Goal: Find specific page/section: Find specific page/section

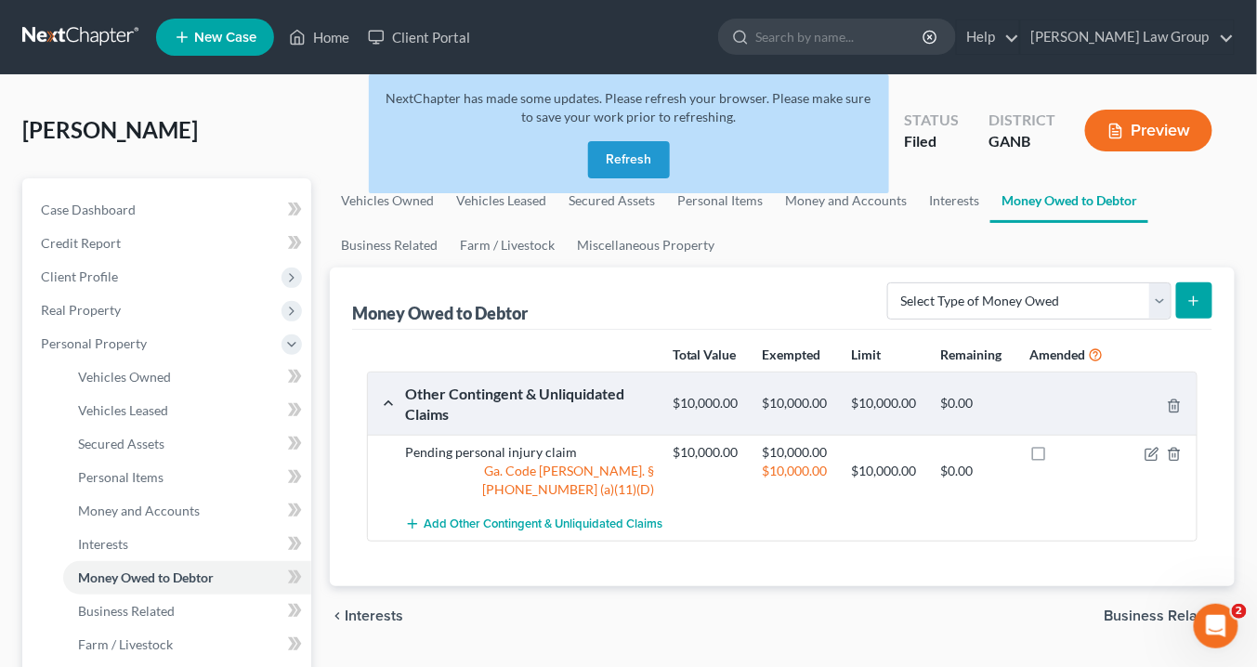
click at [647, 164] on button "Refresh" at bounding box center [629, 159] width 82 height 37
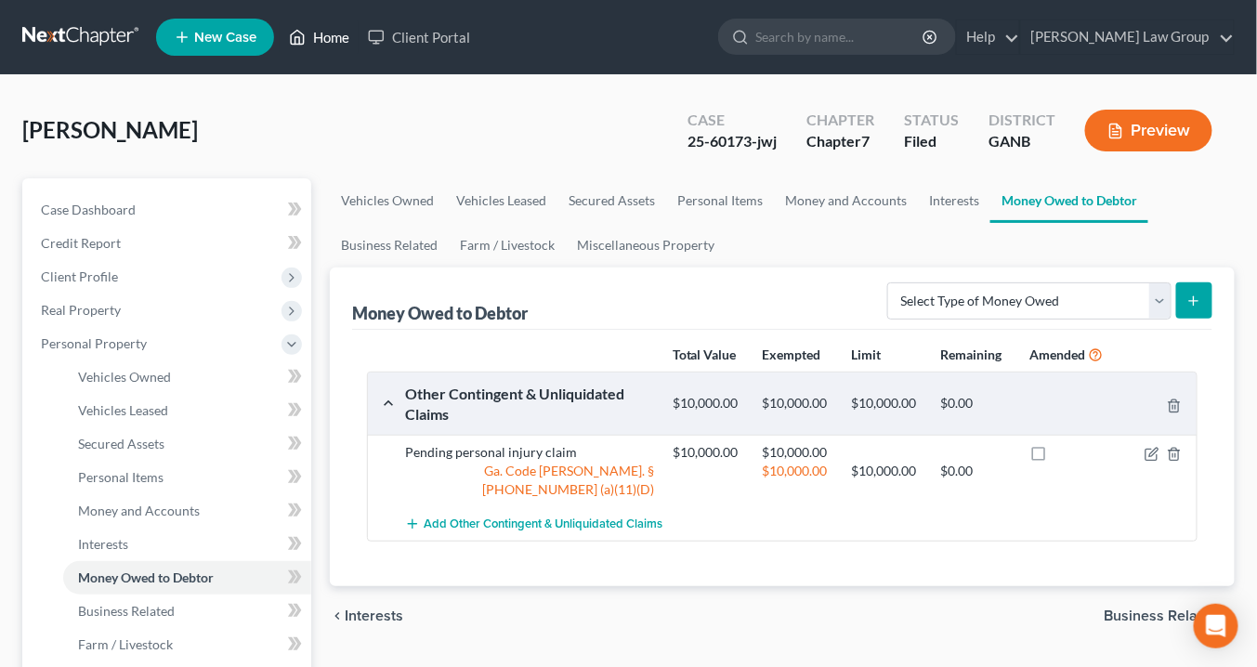
click at [328, 39] on link "Home" at bounding box center [319, 36] width 79 height 33
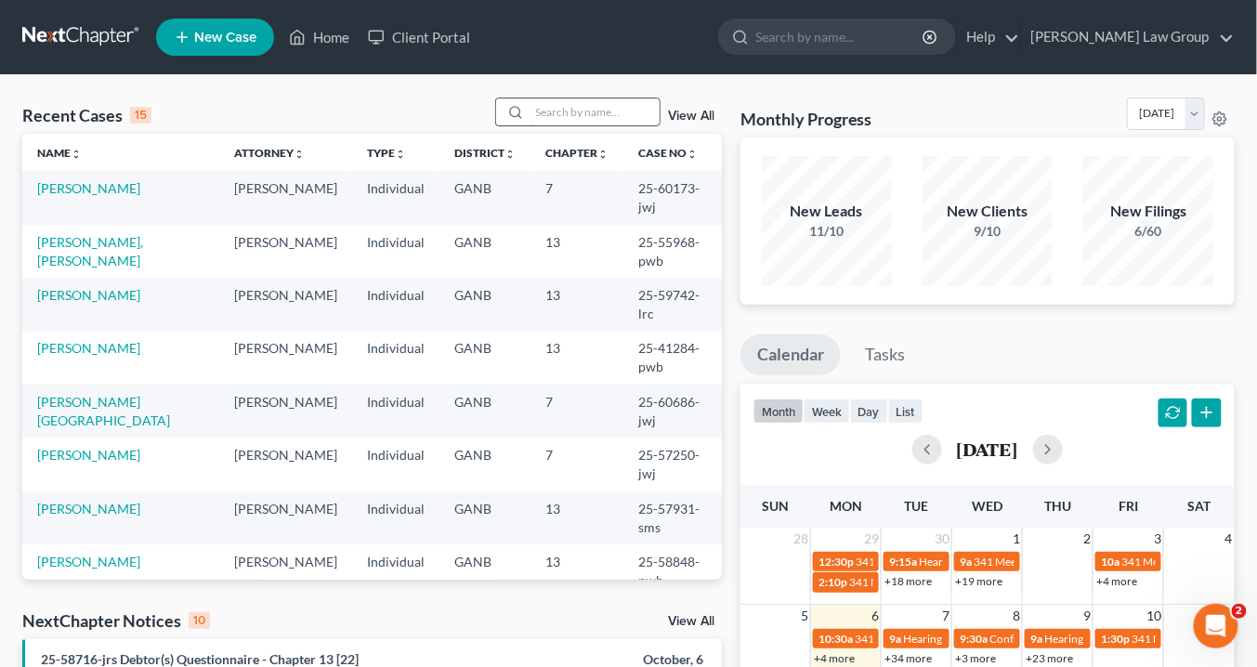
click at [540, 110] on input "search" at bounding box center [594, 111] width 130 height 27
click at [550, 111] on input "search" at bounding box center [594, 111] width 130 height 27
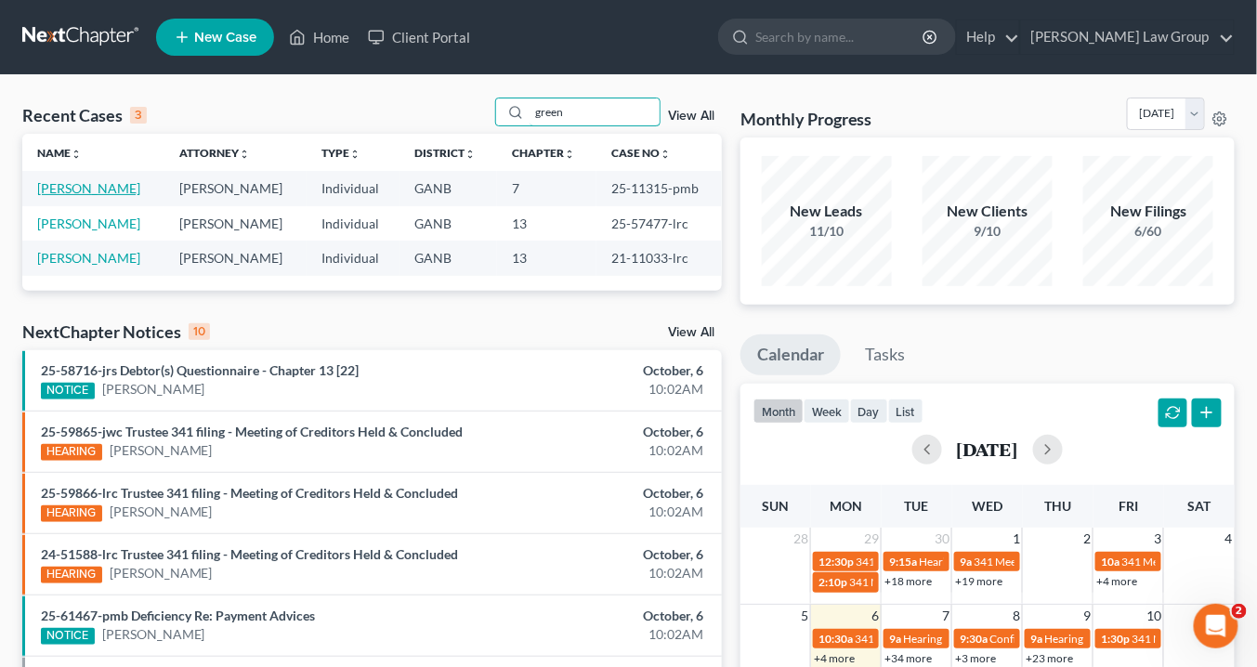
type input "green"
click at [115, 182] on link "Greenwood, Daria" at bounding box center [88, 188] width 103 height 16
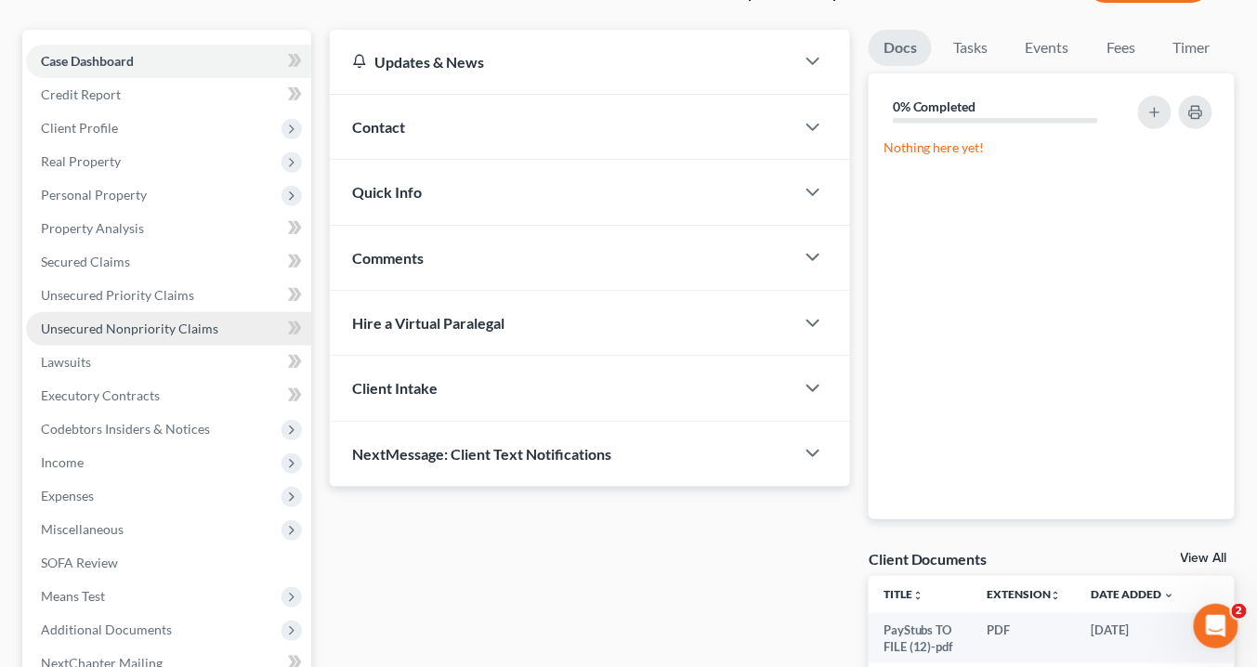
scroll to position [351, 0]
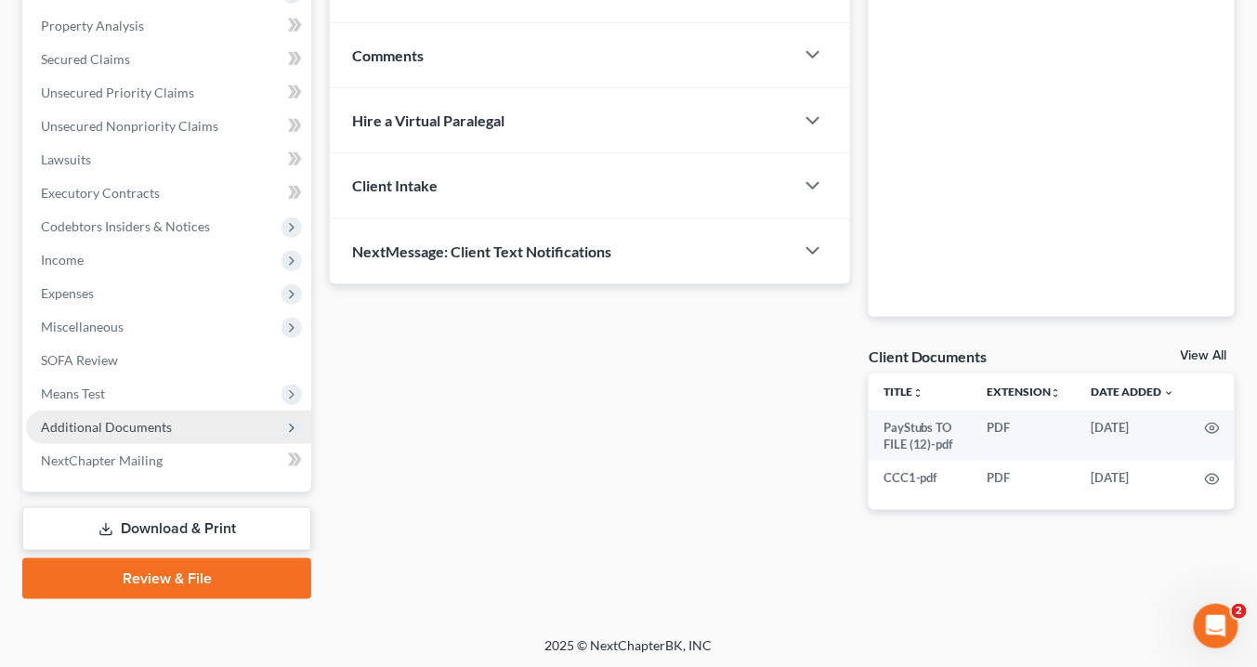
click at [181, 424] on span "Additional Documents" at bounding box center [168, 427] width 285 height 33
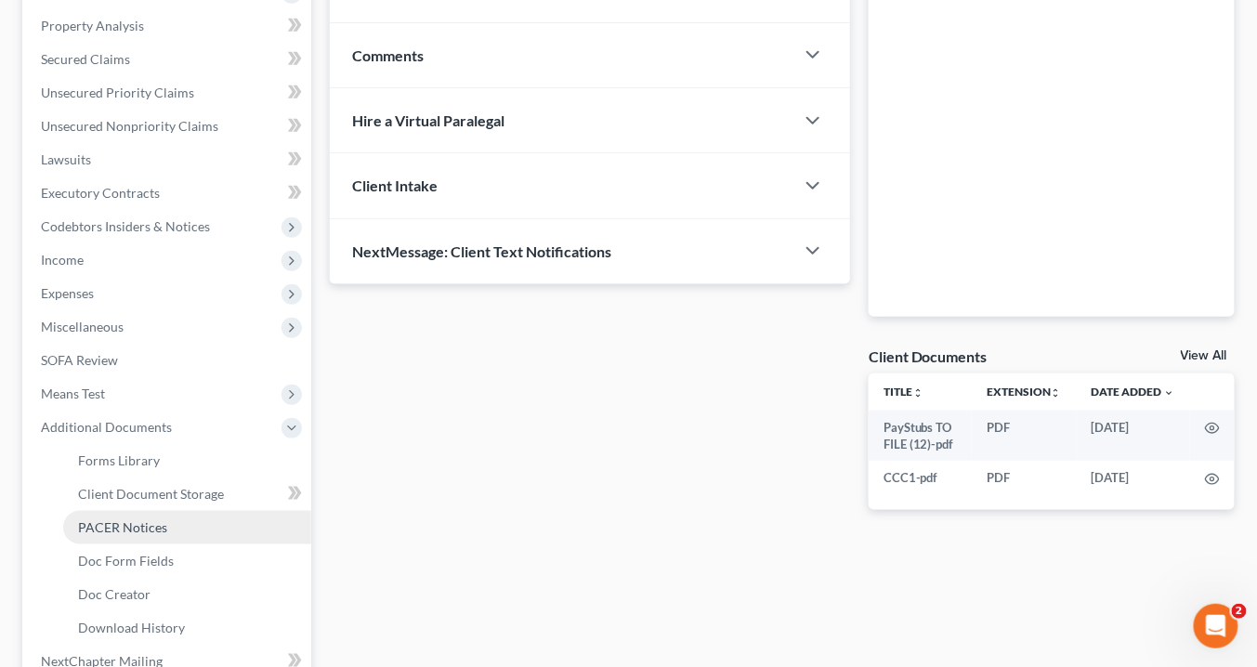
click at [161, 516] on link "PACER Notices" at bounding box center [187, 527] width 248 height 33
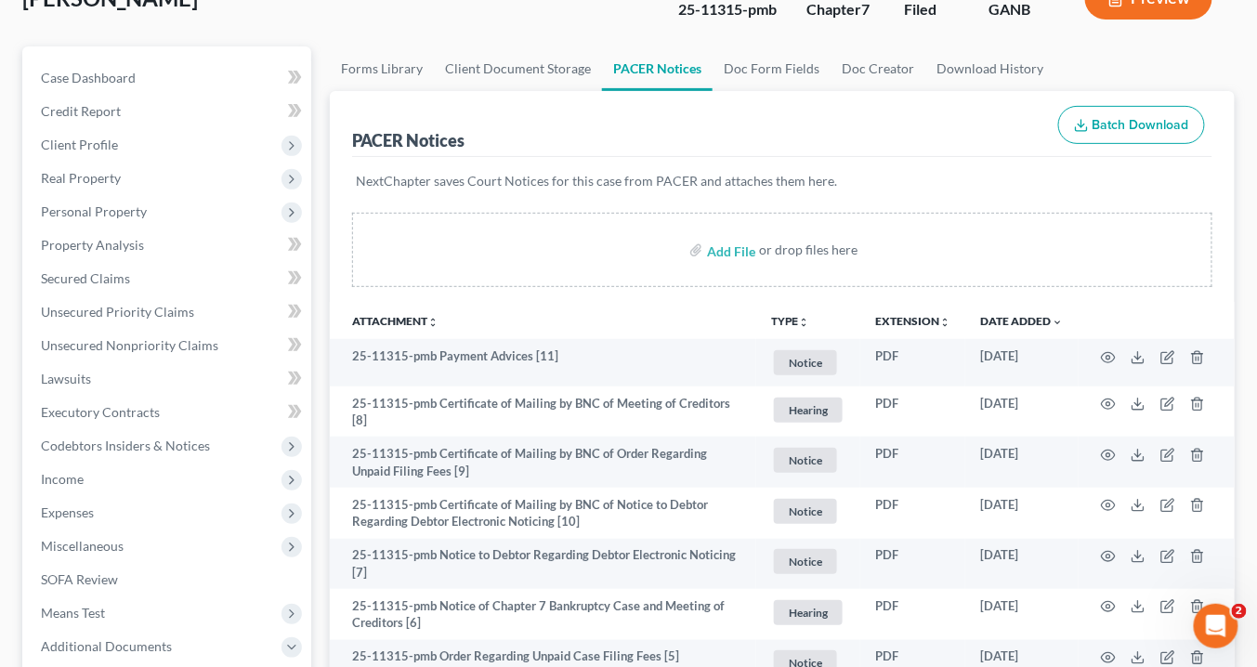
scroll to position [297, 0]
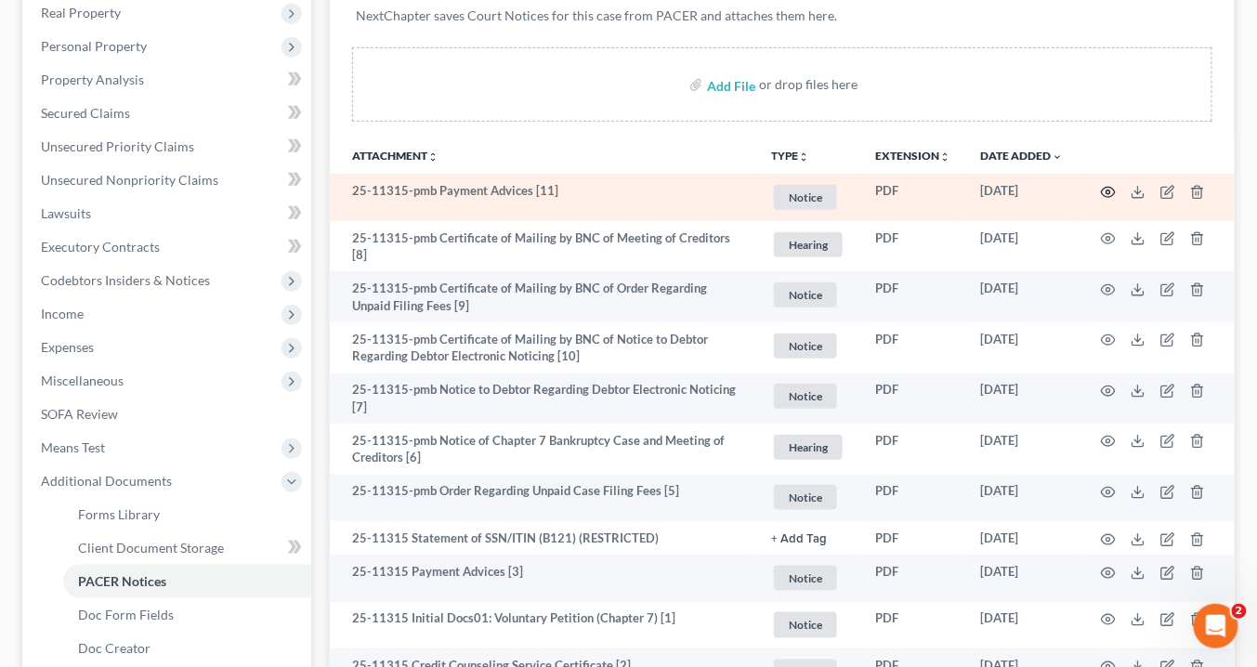
click at [1105, 187] on icon "button" at bounding box center [1108, 192] width 15 height 15
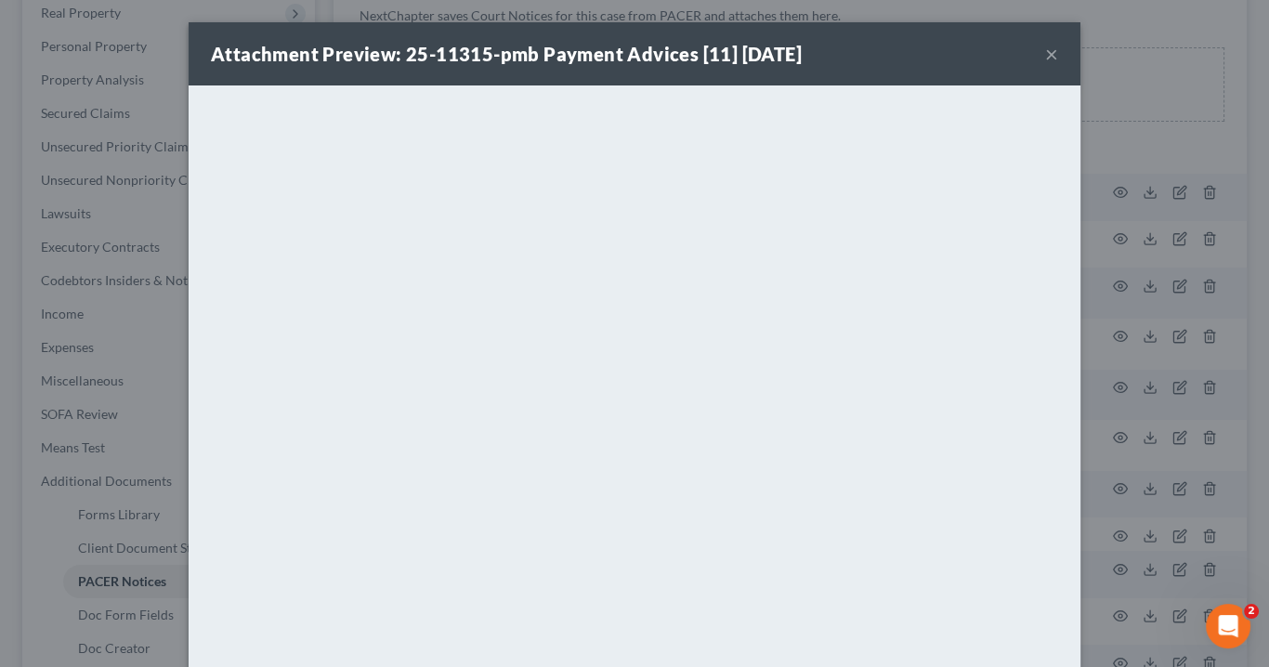
click at [1049, 52] on button "×" at bounding box center [1051, 54] width 13 height 22
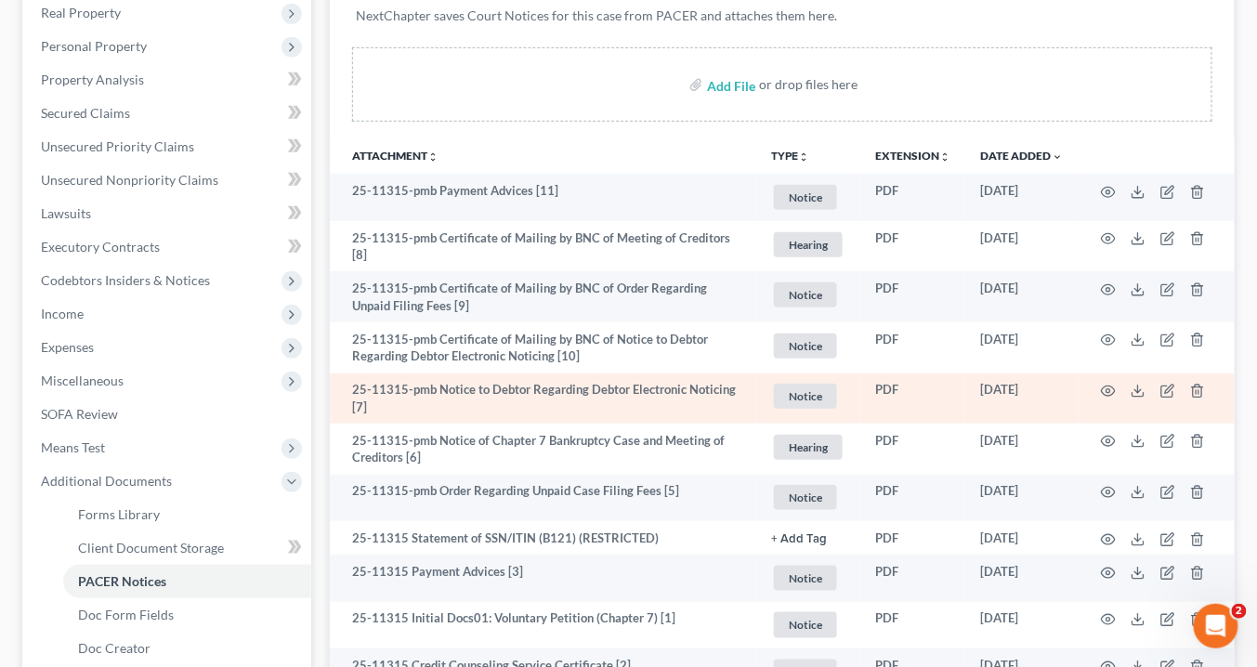
scroll to position [520, 0]
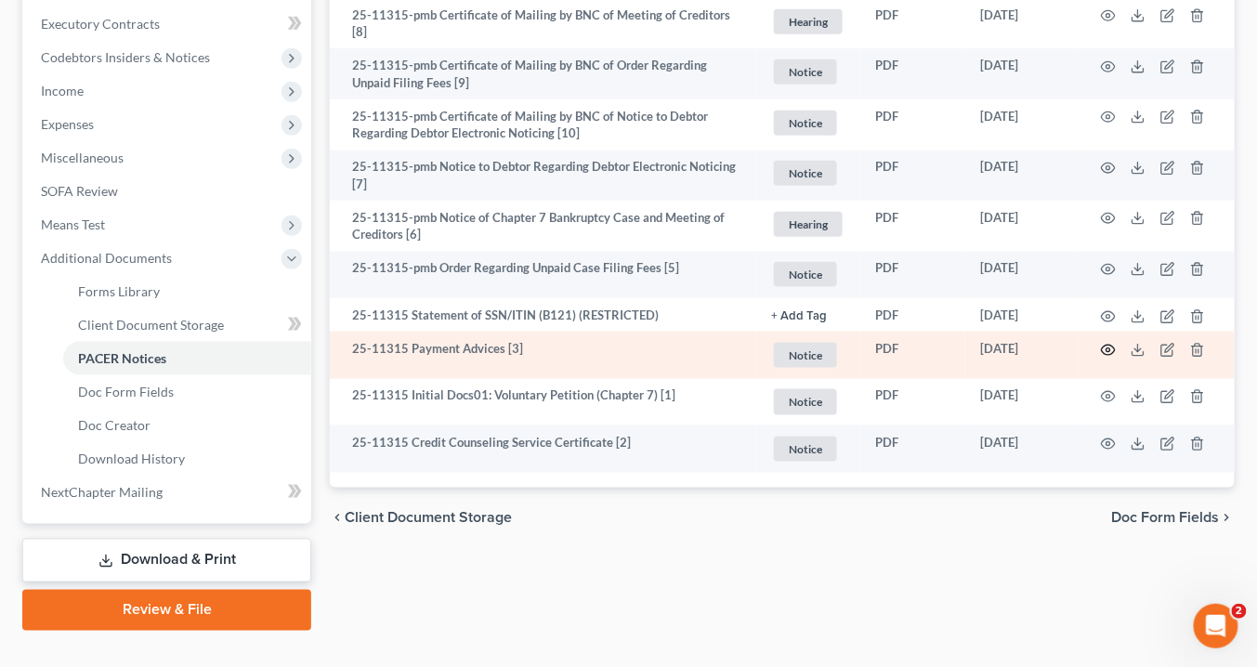
click at [1113, 344] on icon "button" at bounding box center [1108, 350] width 15 height 15
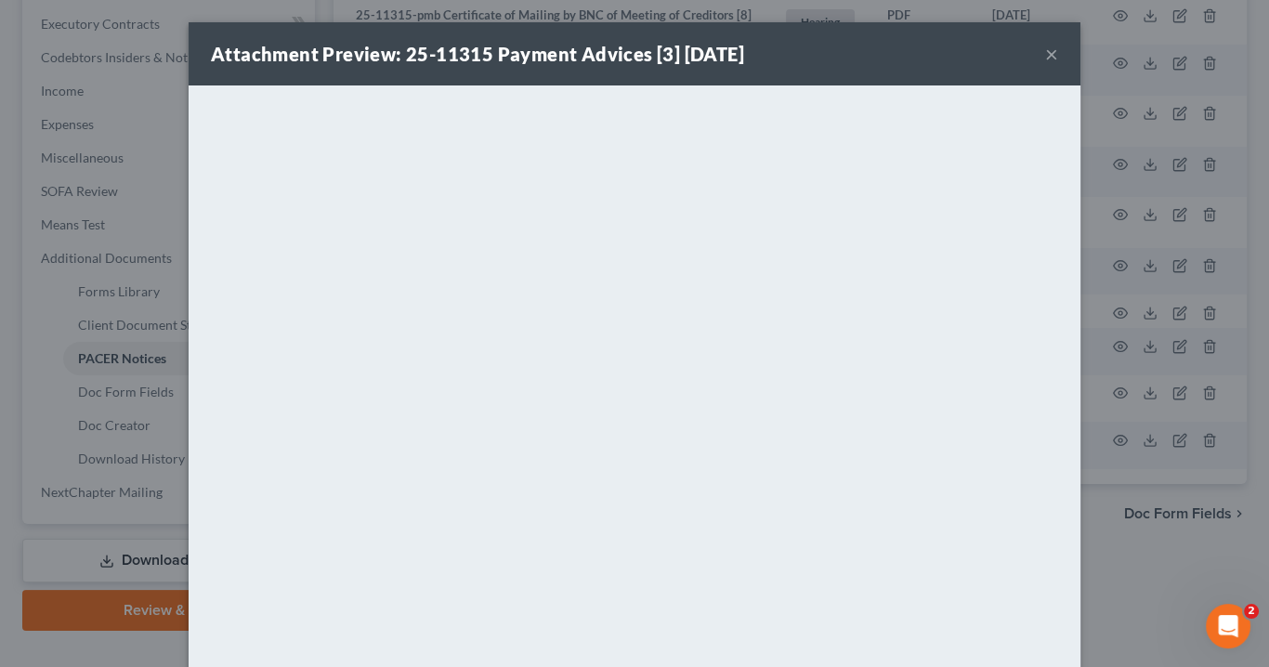
click at [1045, 51] on button "×" at bounding box center [1051, 54] width 13 height 22
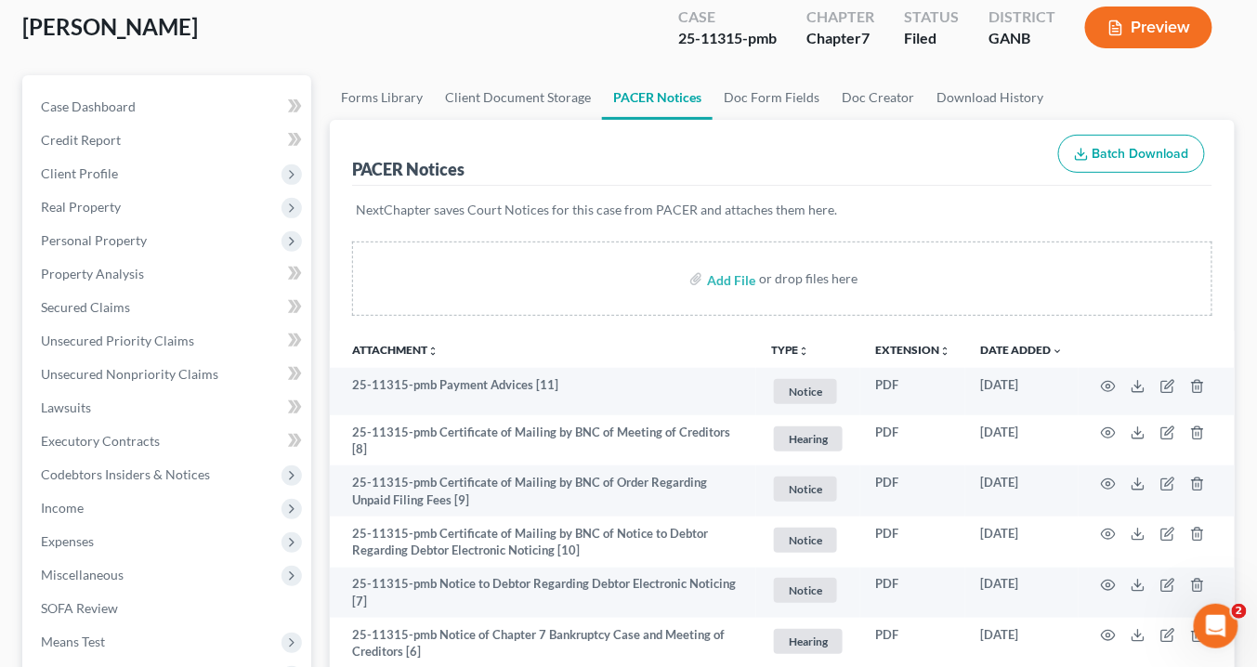
scroll to position [0, 0]
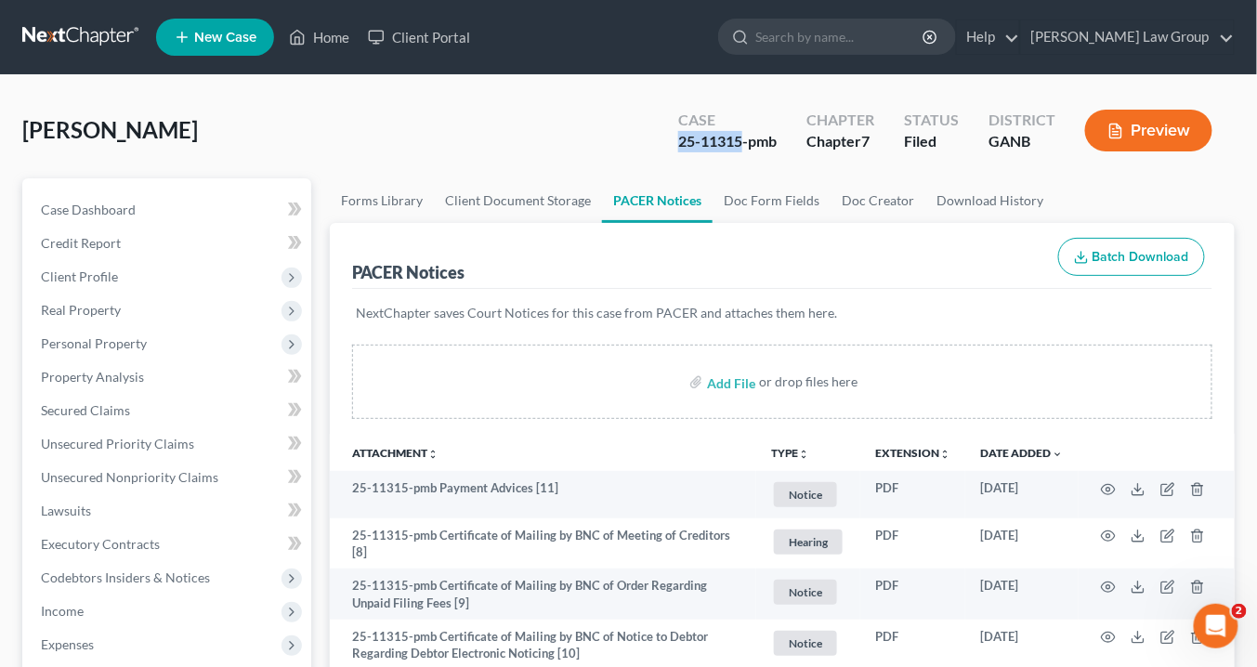
drag, startPoint x: 746, startPoint y: 143, endPoint x: 679, endPoint y: 133, distance: 67.6
click at [676, 133] on div "Case 25-11315-pmb" at bounding box center [727, 132] width 128 height 55
copy div "25-11315"
